Goal: Task Accomplishment & Management: Use online tool/utility

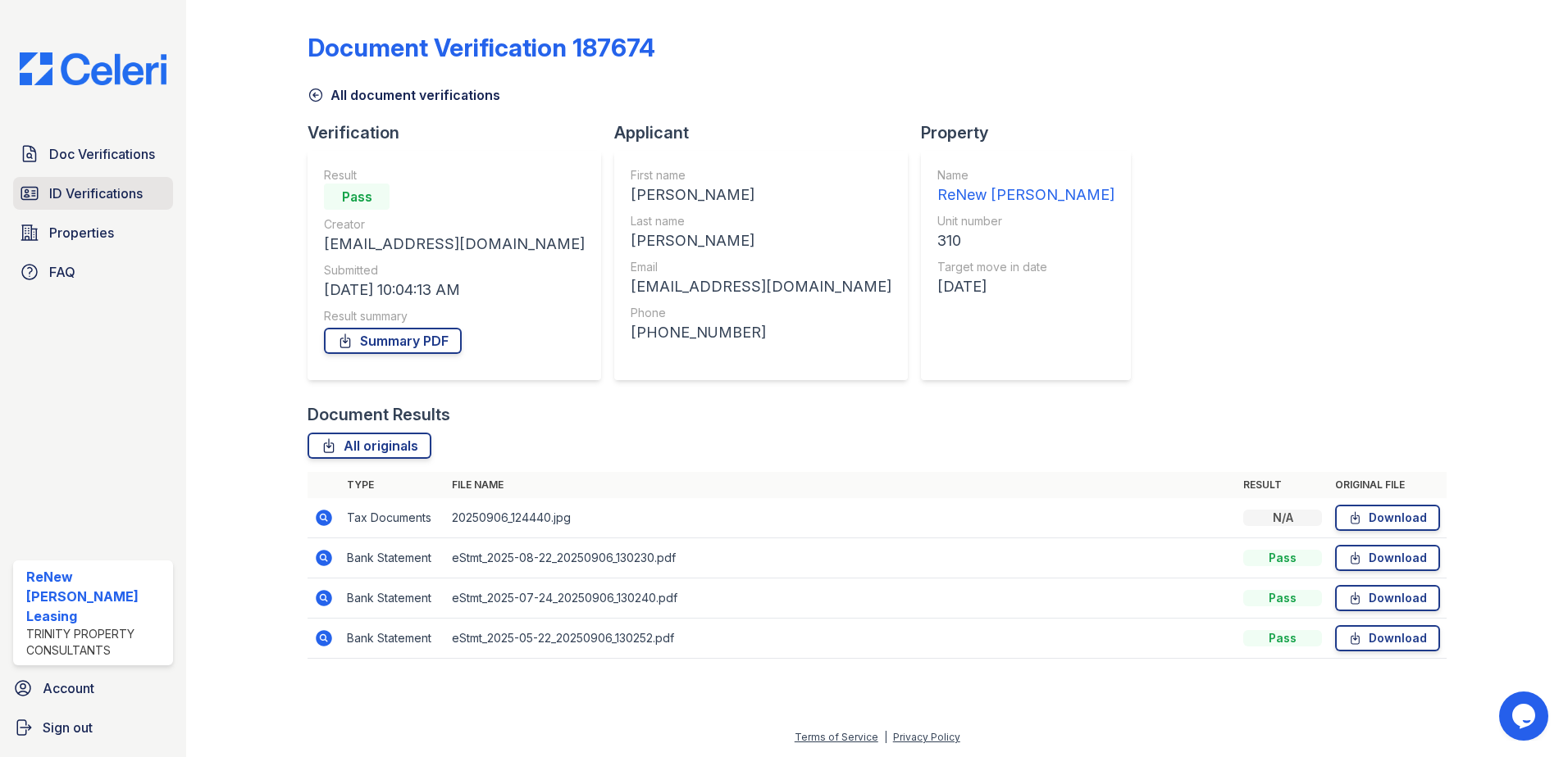
click at [91, 191] on span "ID Verifications" at bounding box center [96, 193] width 94 height 19
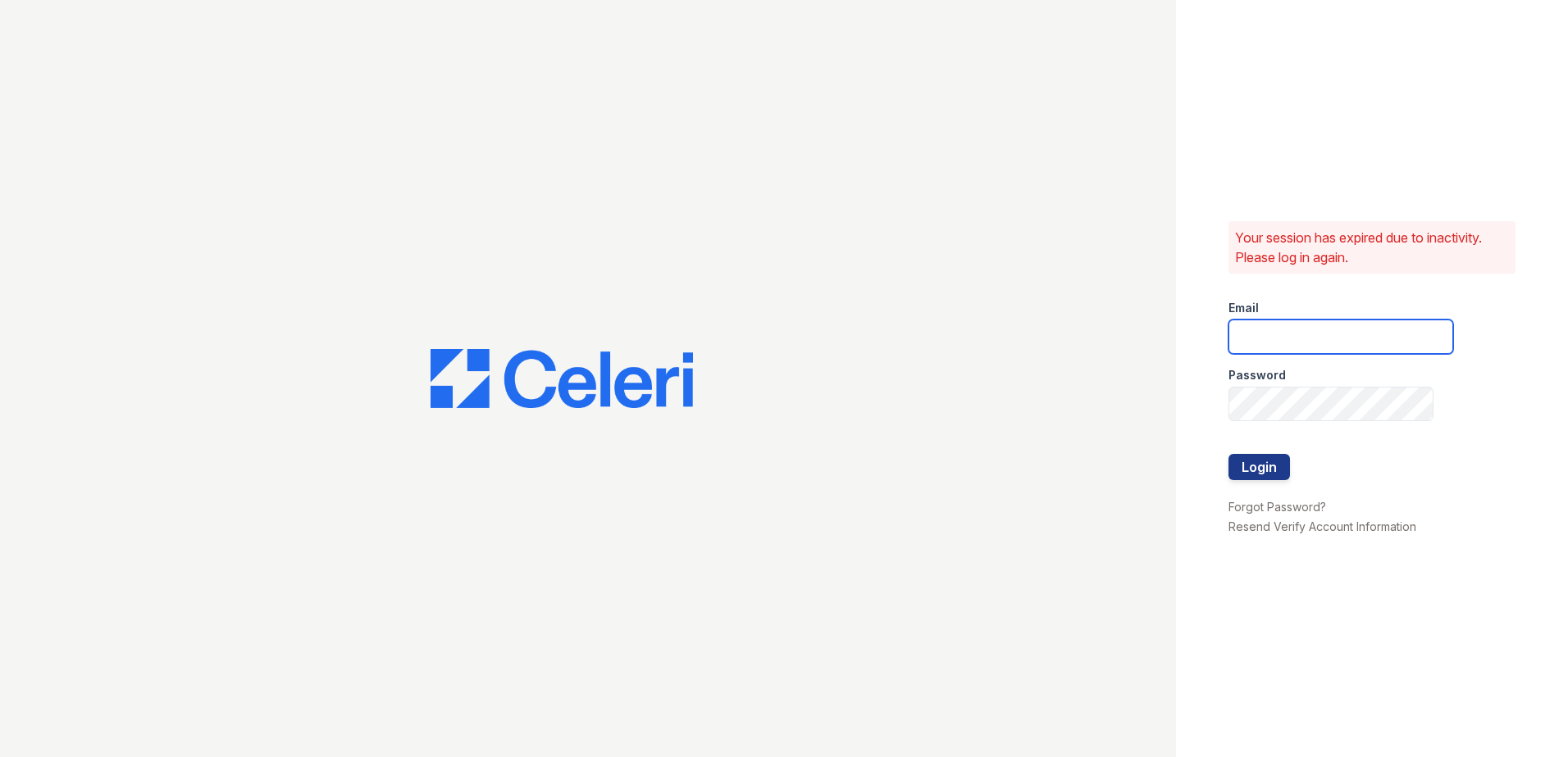
type input "[EMAIL_ADDRESS][DOMAIN_NAME]"
click at [1246, 477] on button "Login" at bounding box center [1259, 467] width 62 height 26
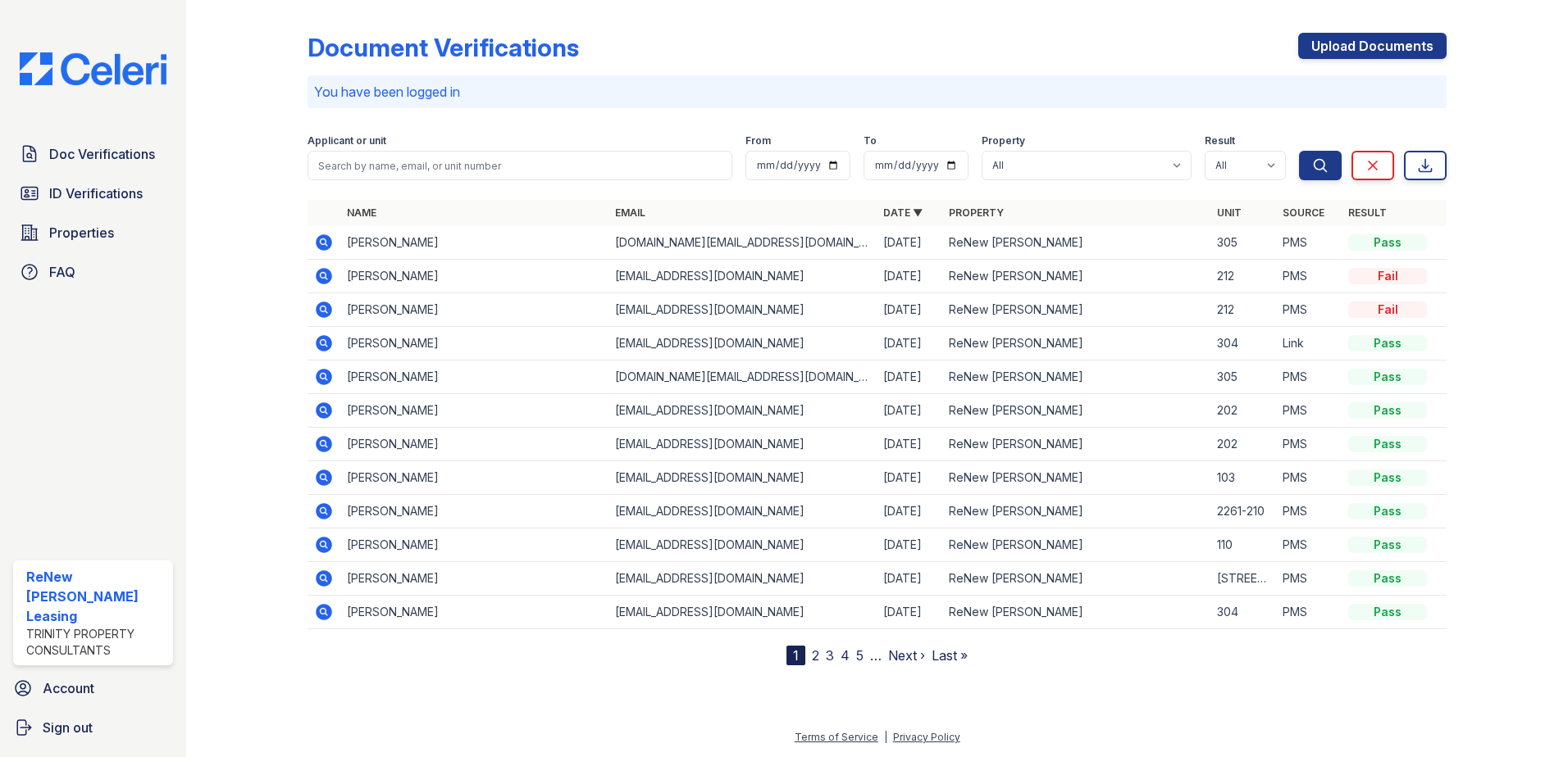
click at [1249, 470] on td "103" at bounding box center [1243, 478] width 66 height 34
click at [116, 181] on link "ID Verifications" at bounding box center [93, 193] width 160 height 33
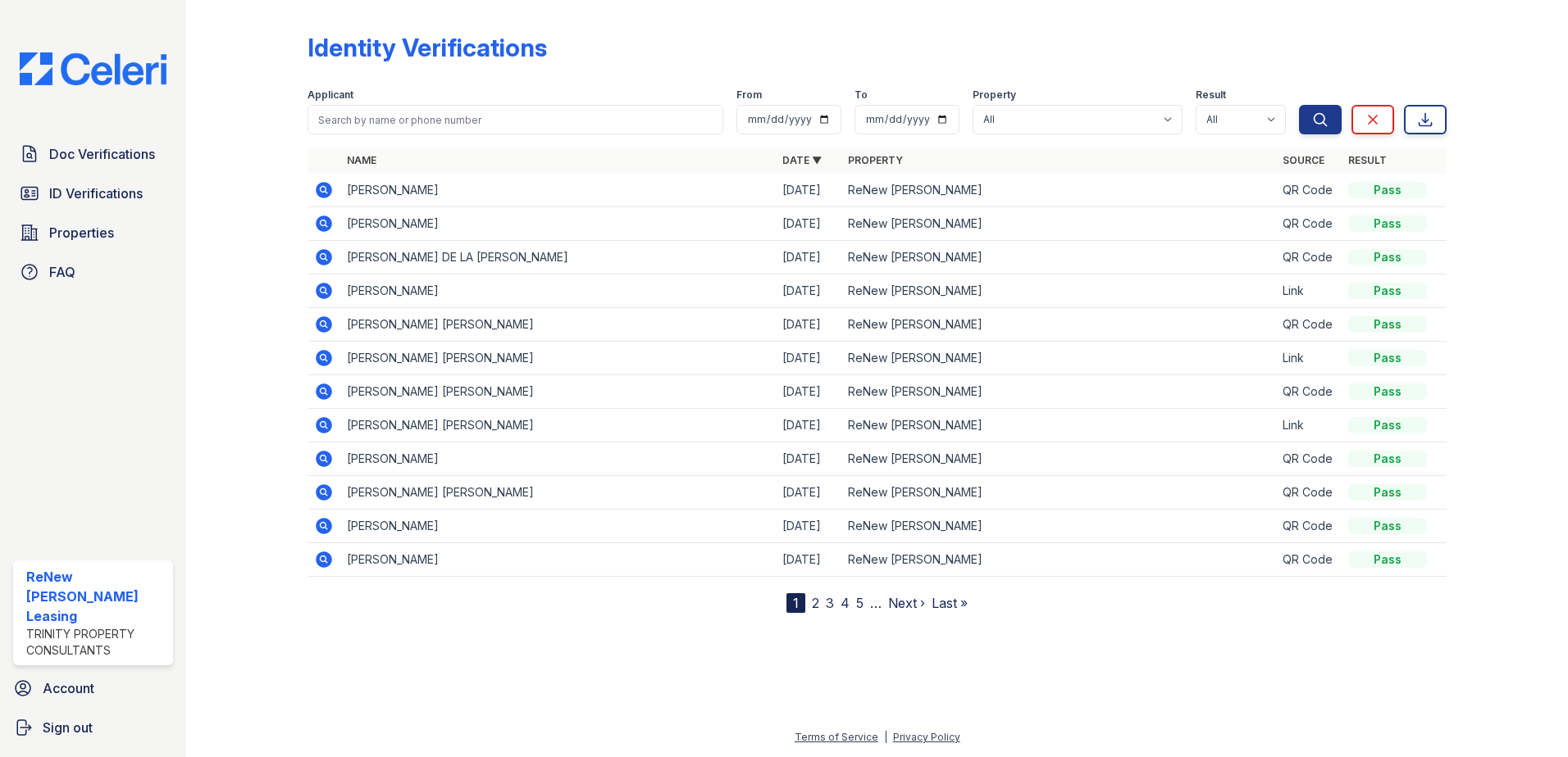
click at [325, 322] on icon at bounding box center [324, 324] width 19 height 19
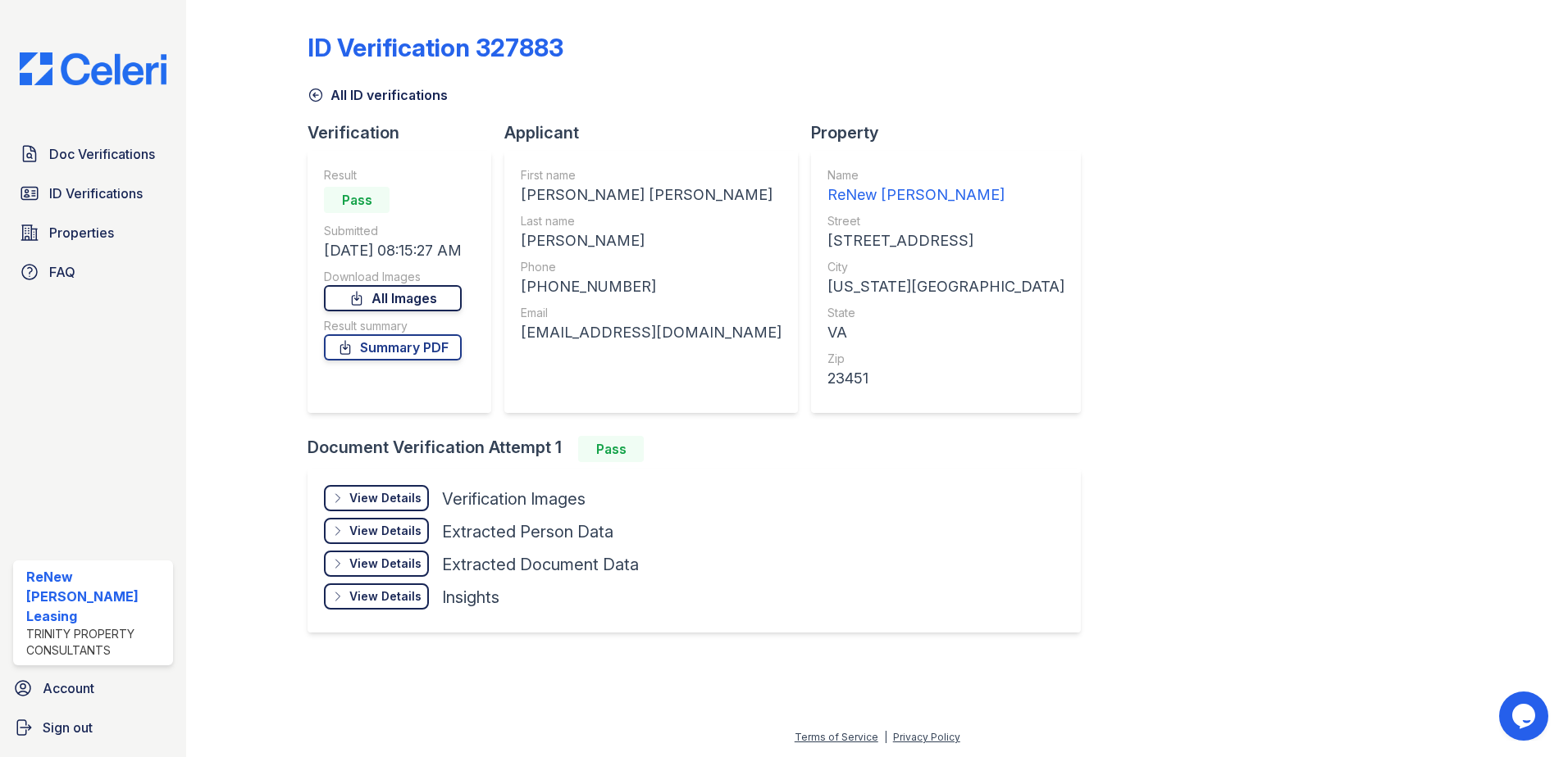
click at [404, 298] on link "All Images" at bounding box center [393, 298] width 137 height 26
click at [392, 503] on div "View Details" at bounding box center [385, 498] width 73 height 16
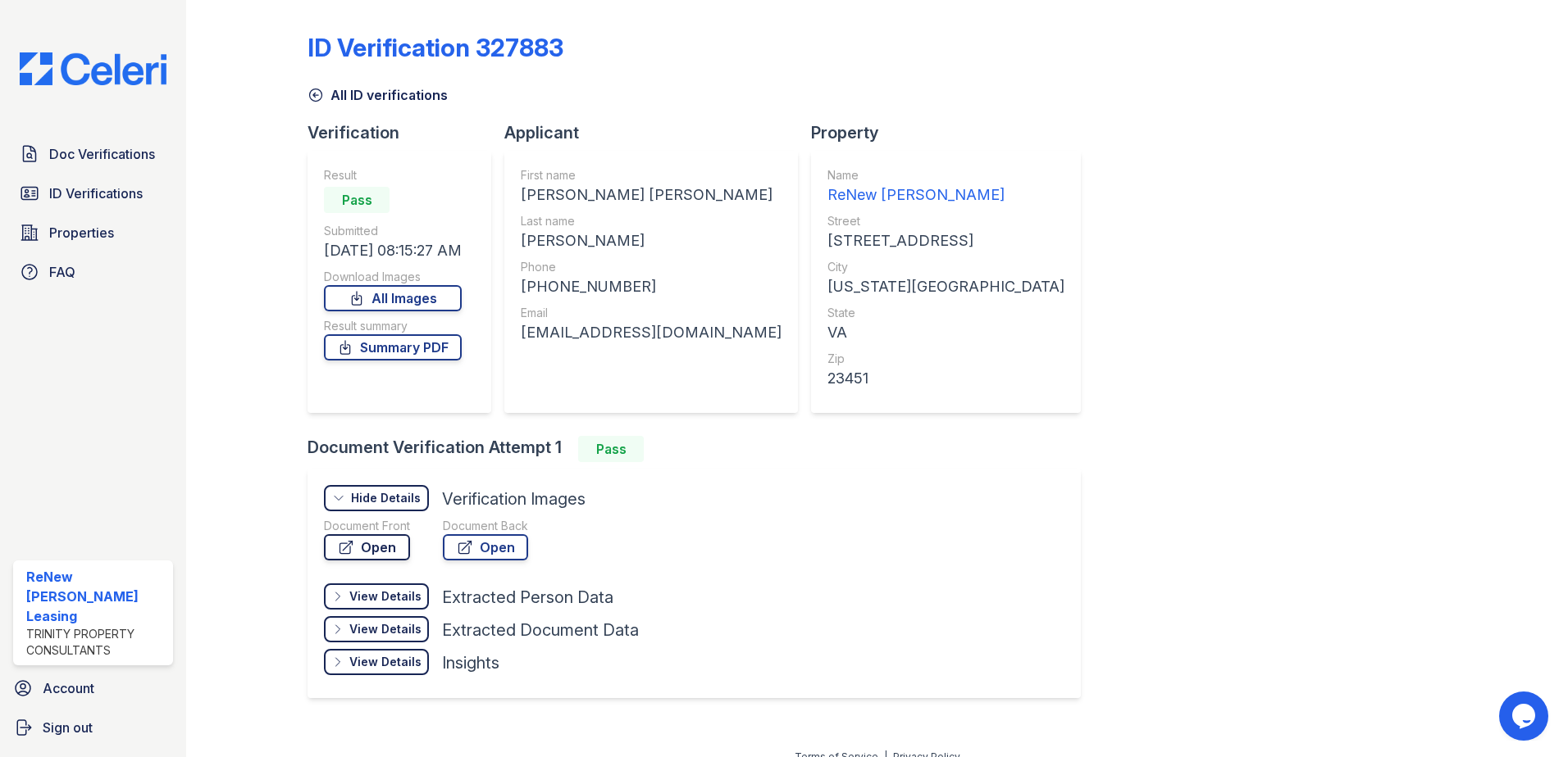
click at [373, 550] on link "Open" at bounding box center [367, 547] width 86 height 26
click at [121, 196] on span "ID Verifications" at bounding box center [96, 193] width 94 height 19
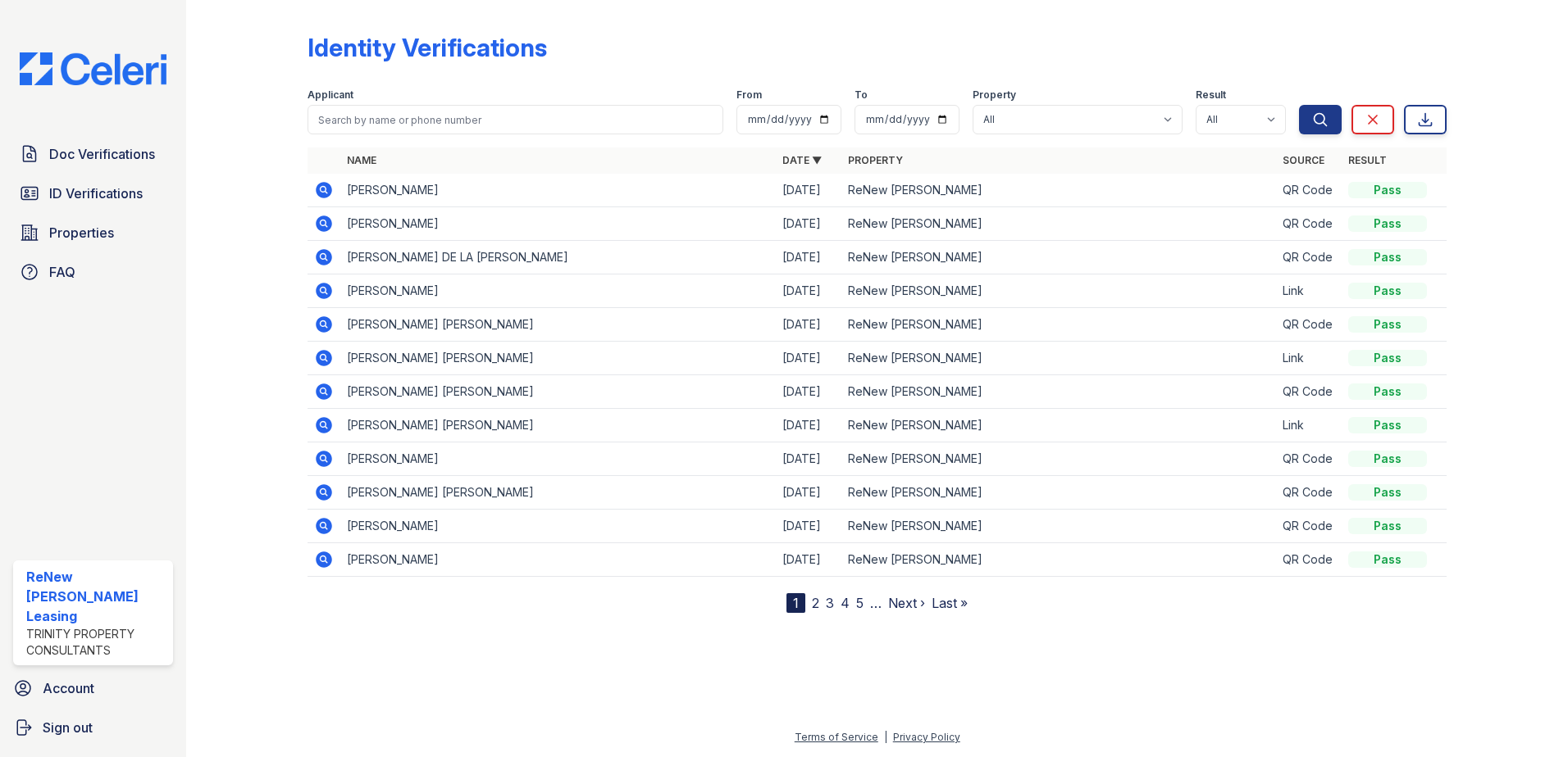
click at [326, 355] on icon at bounding box center [323, 358] width 16 height 16
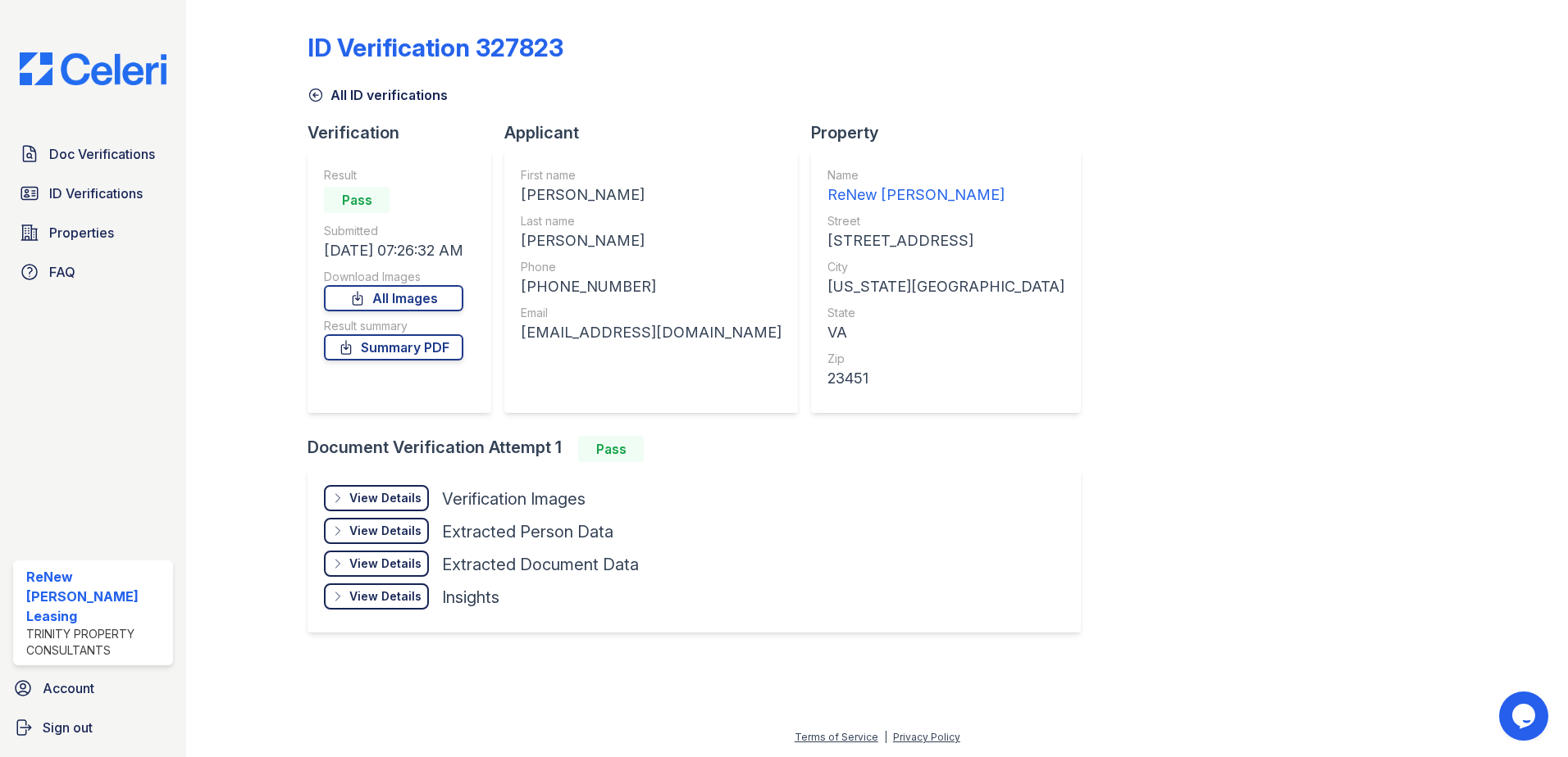
click at [385, 497] on div "View Details" at bounding box center [385, 498] width 73 height 16
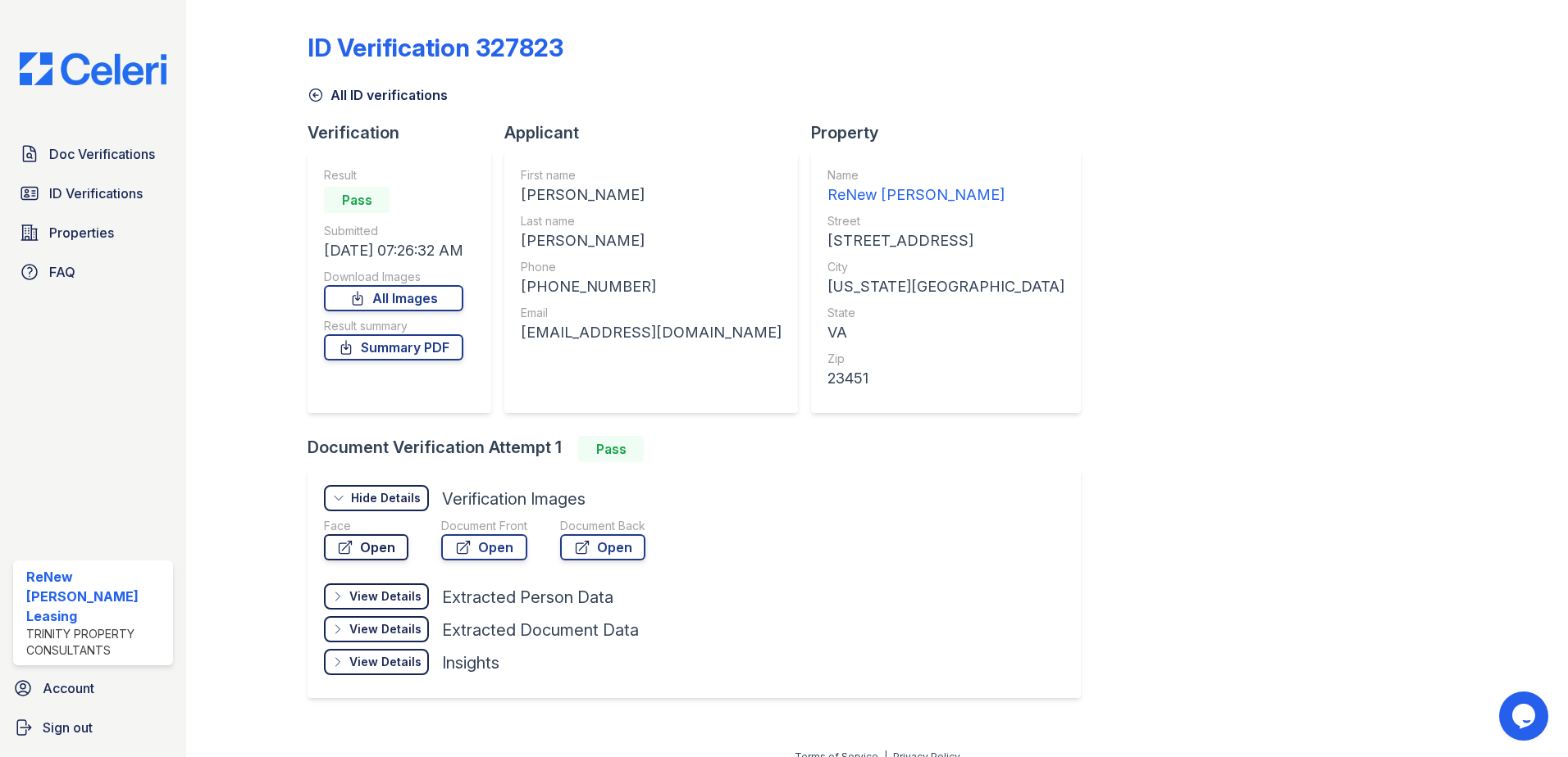
click at [388, 553] on link "Open" at bounding box center [366, 547] width 84 height 26
click at [92, 187] on span "ID Verifications" at bounding box center [96, 193] width 94 height 19
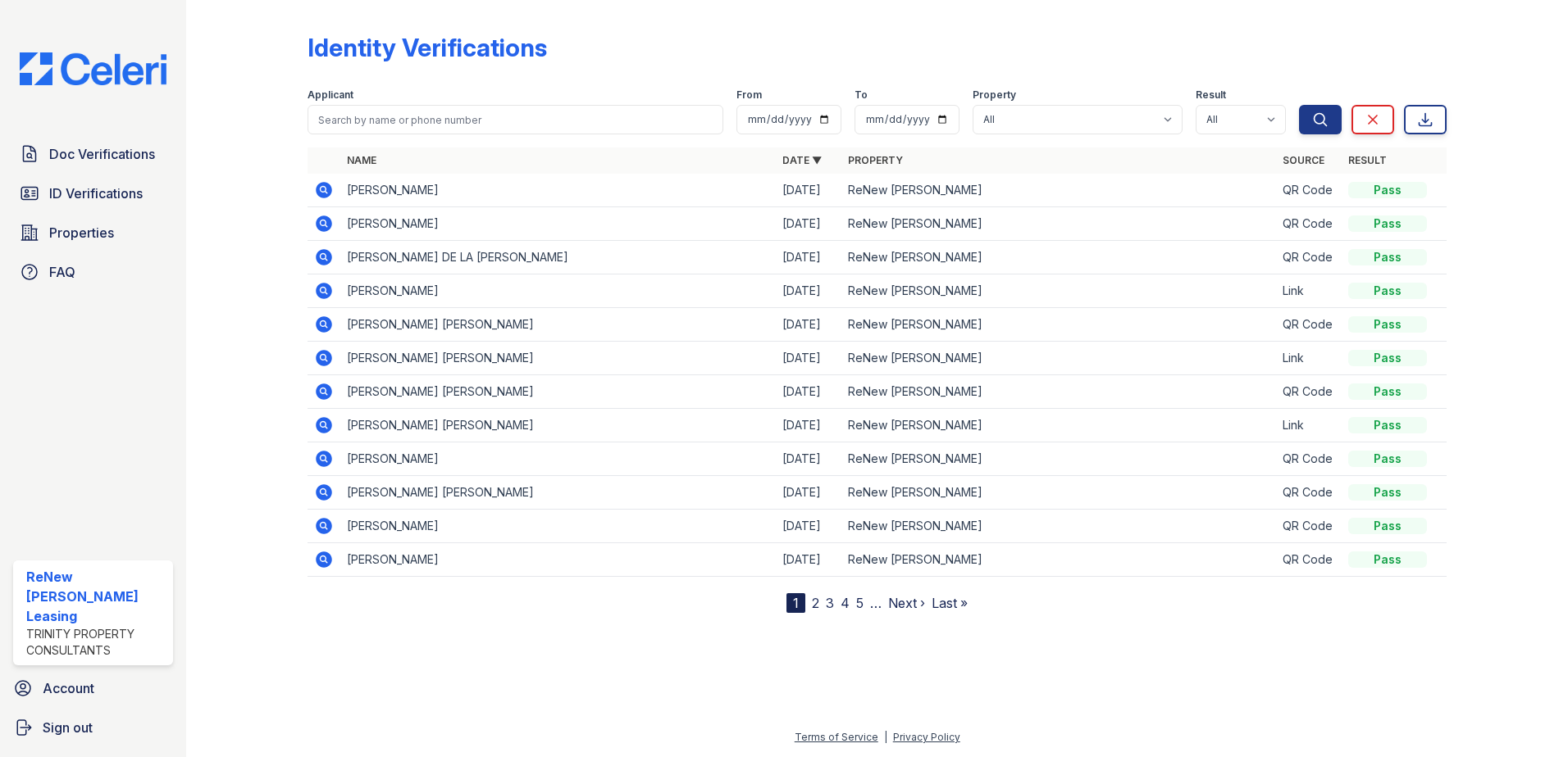
click at [325, 189] on icon at bounding box center [324, 189] width 19 height 19
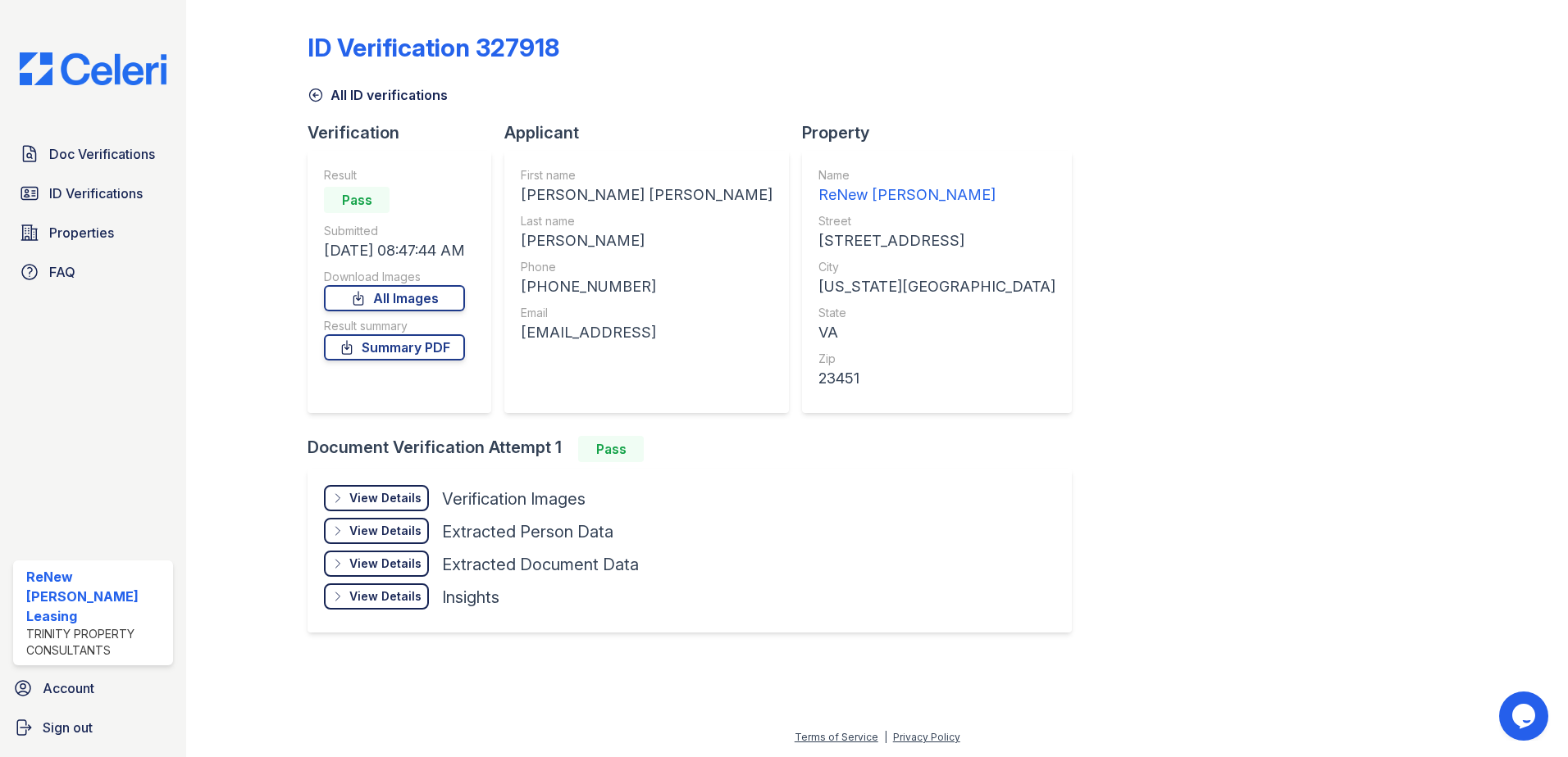
drag, startPoint x: 702, startPoint y: 334, endPoint x: 526, endPoint y: 338, distance: 176.0
click at [526, 338] on div "First name ERICKA MELINA Last name ZARATE Phone +17574391006 Email erickacruz33…" at bounding box center [646, 281] width 284 height 262
drag, startPoint x: 529, startPoint y: 337, endPoint x: 546, endPoint y: 335, distance: 17.1
copy div "erickacruz33@gmail.con"
